Goal: Information Seeking & Learning: Find contact information

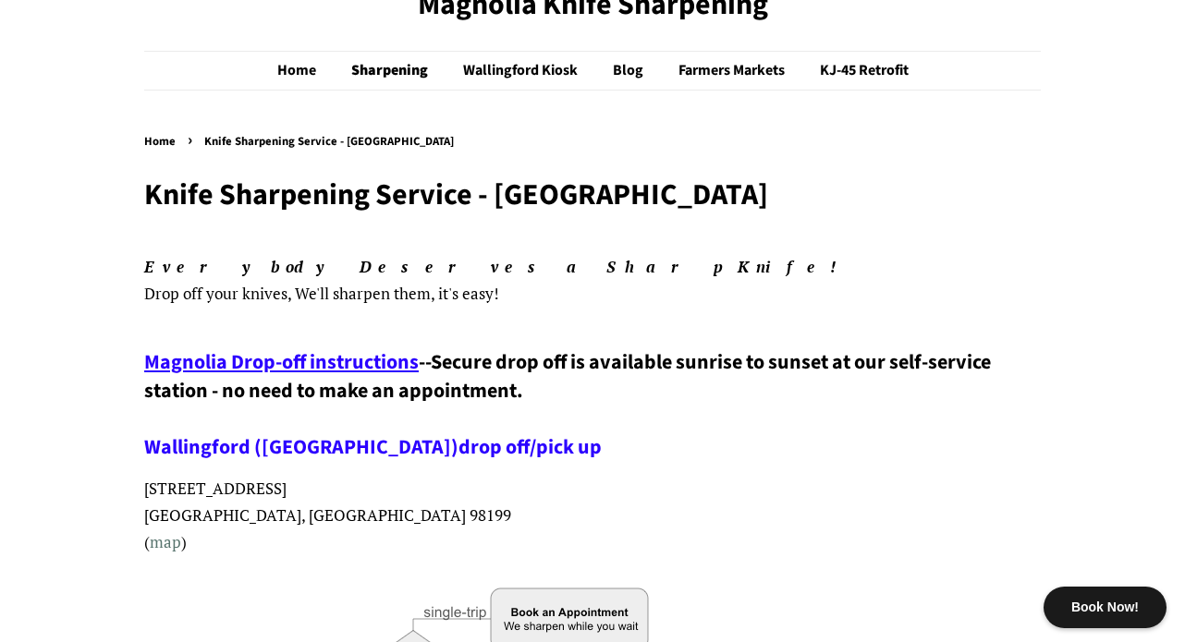
scroll to position [85, 0]
click at [320, 365] on span "Magnolia Drop-off instructions" at bounding box center [281, 363] width 275 height 30
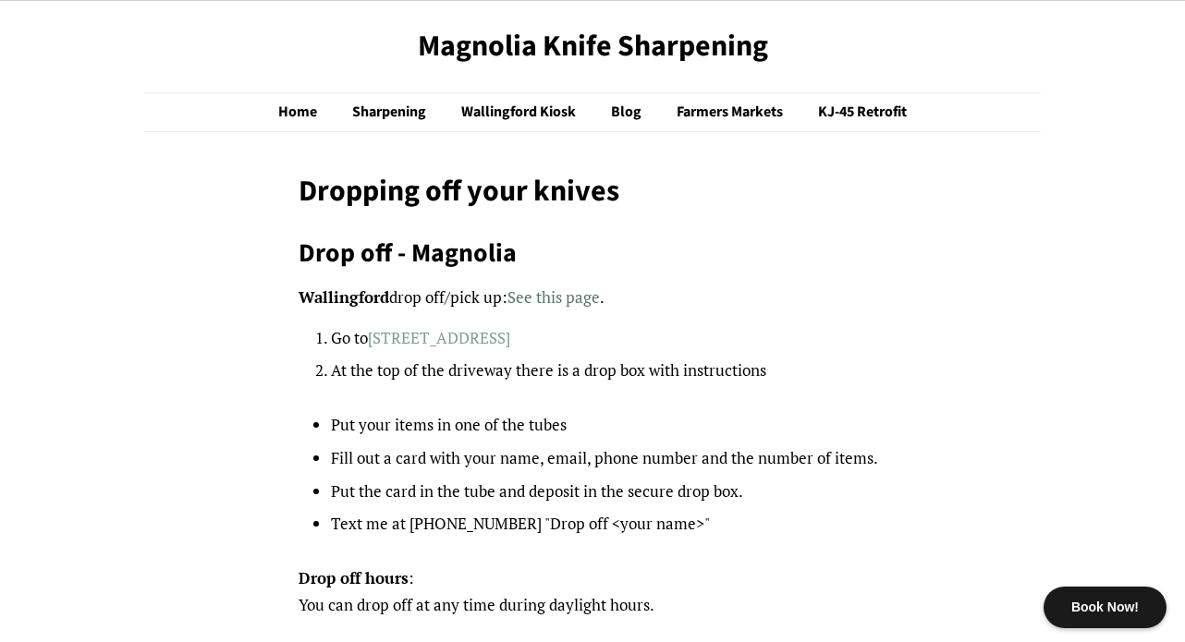
scroll to position [36, 0]
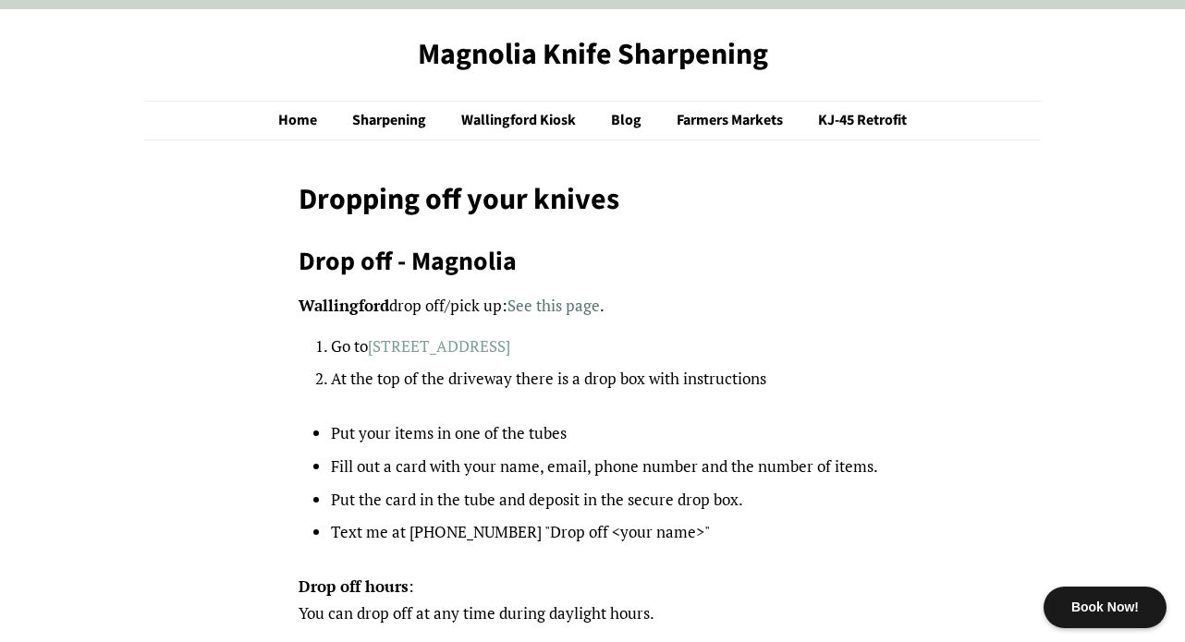
click at [429, 349] on link "[STREET_ADDRESS]" at bounding box center [439, 346] width 142 height 21
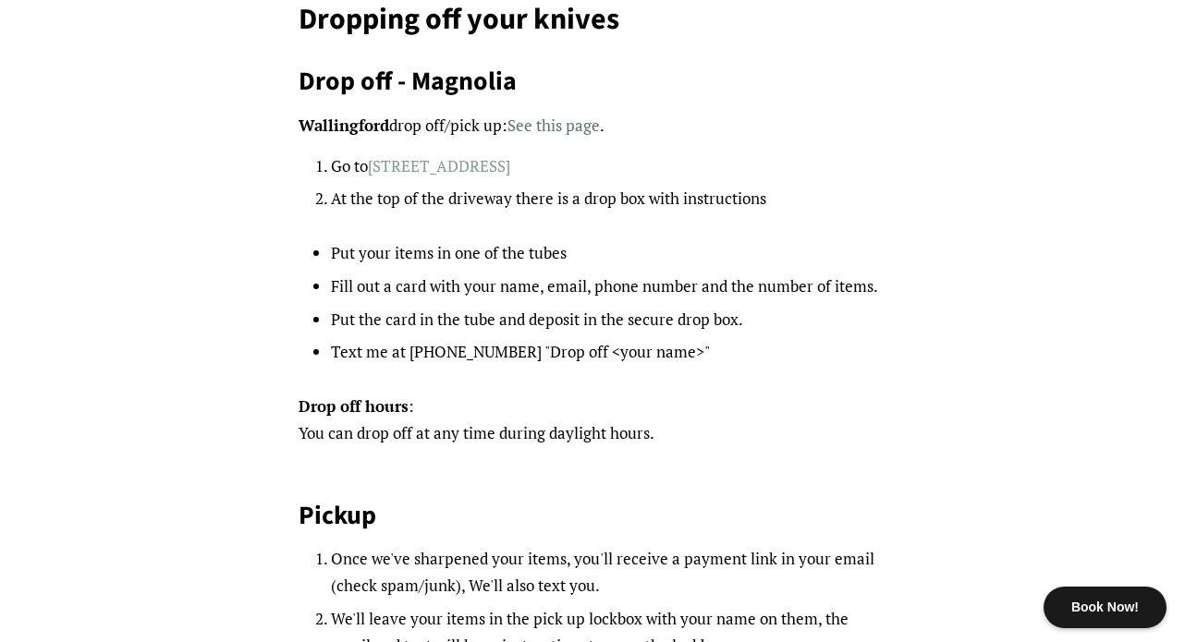
scroll to position [0, 0]
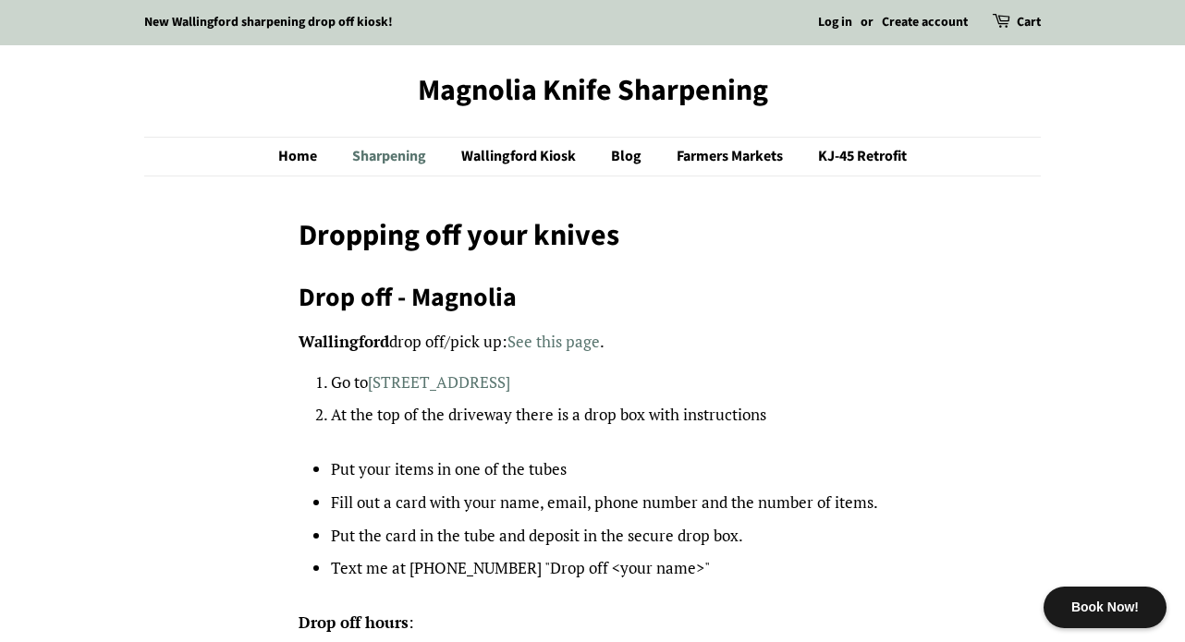
click at [372, 153] on link "Sharpening" at bounding box center [391, 157] width 106 height 38
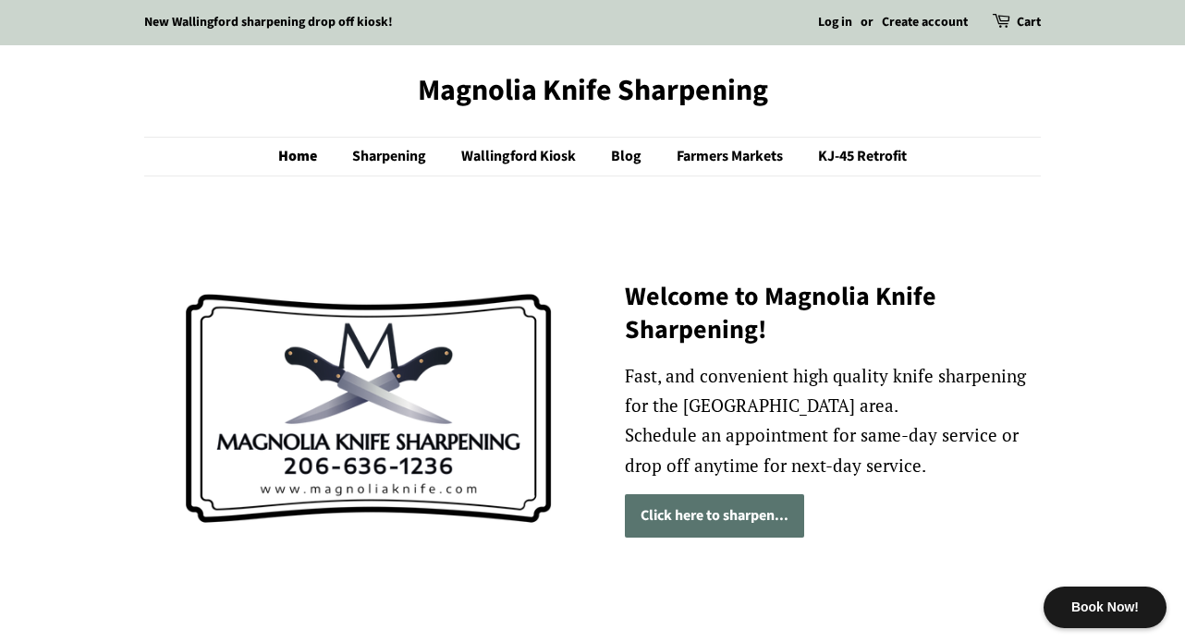
click at [659, 519] on link "Click here to sharpen..." at bounding box center [714, 515] width 179 height 43
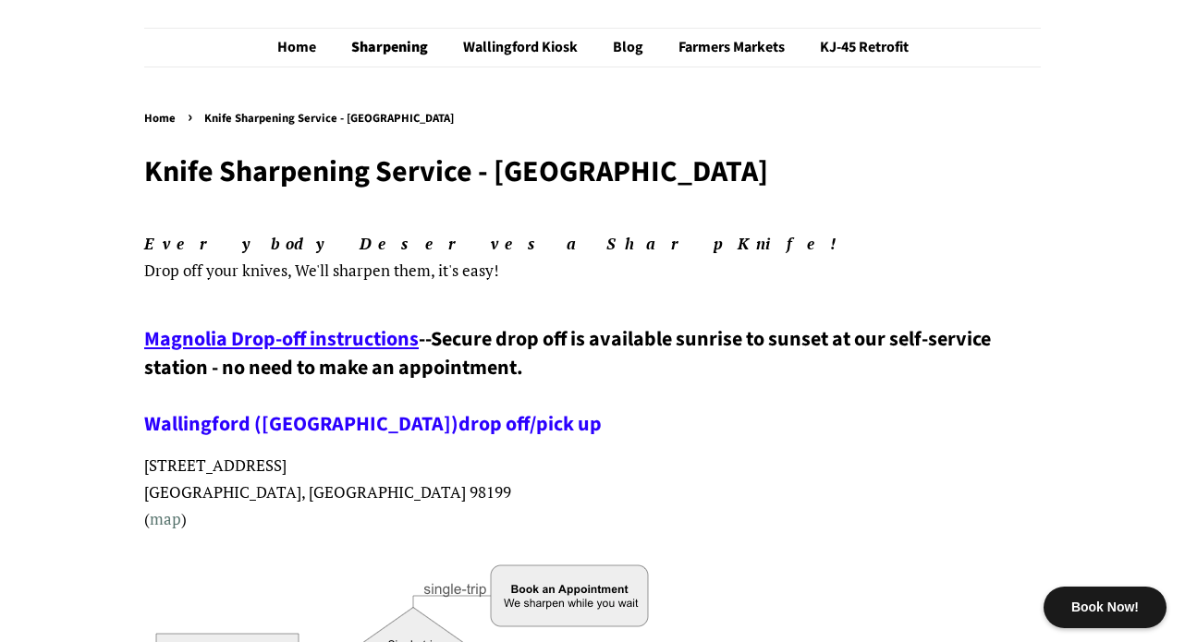
scroll to position [165, 0]
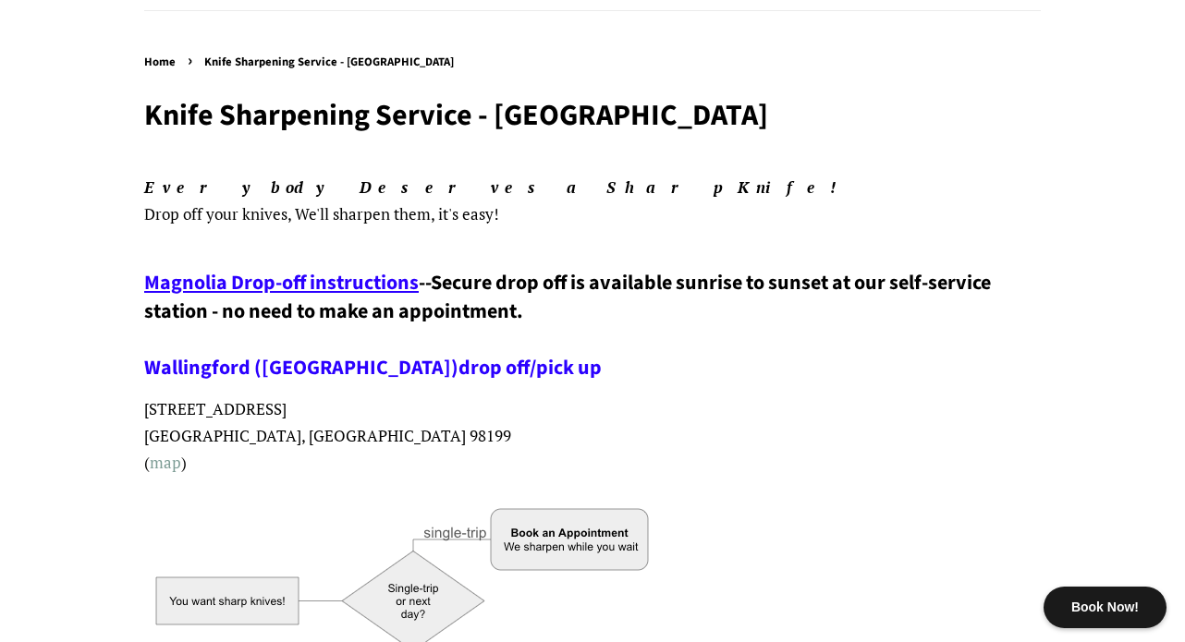
click at [166, 468] on link "map" at bounding box center [165, 462] width 31 height 21
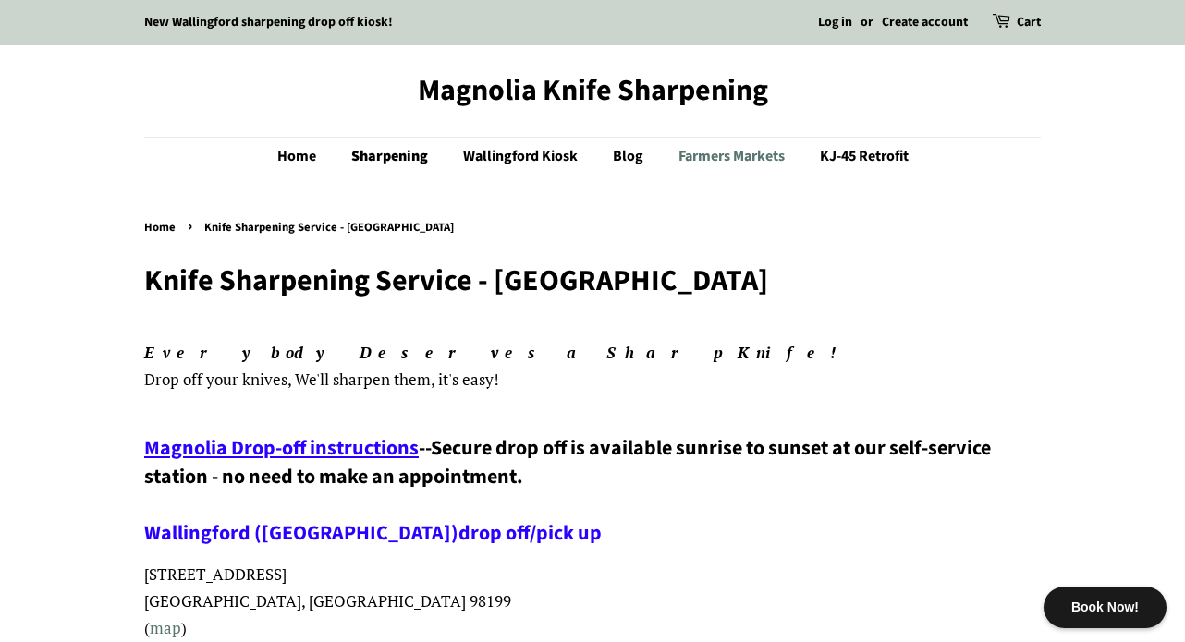
click at [706, 154] on link "Farmers Markets" at bounding box center [734, 157] width 139 height 38
